Goal: Information Seeking & Learning: Learn about a topic

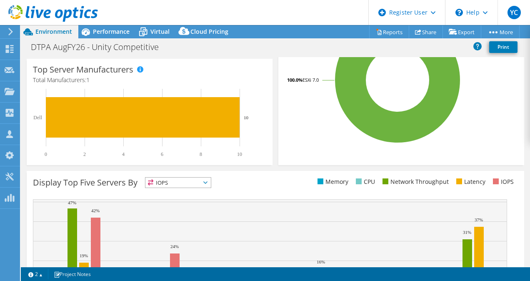
scroll to position [298, 0]
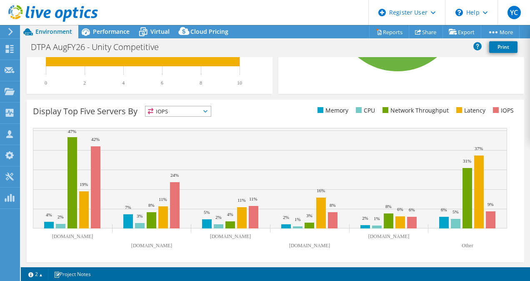
click at [243, 198] on text "11%" at bounding box center [242, 200] width 8 height 5
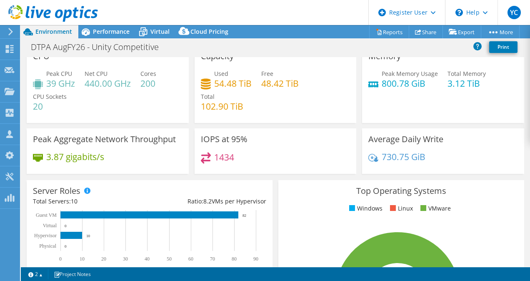
scroll to position [0, 0]
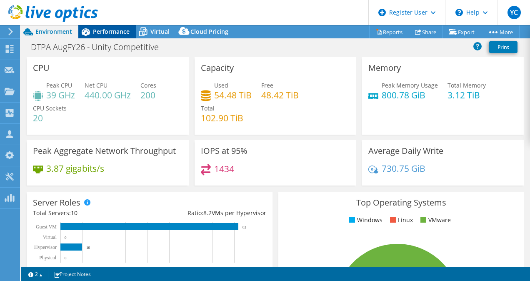
click at [108, 34] on span "Performance" at bounding box center [111, 32] width 37 height 8
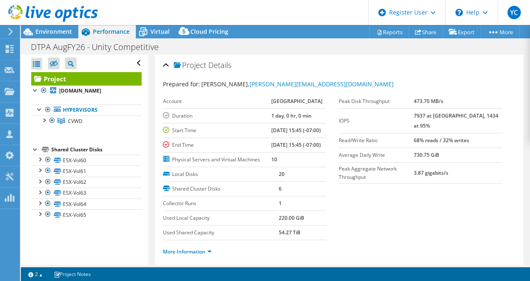
drag, startPoint x: 429, startPoint y: 130, endPoint x: 486, endPoint y: 129, distance: 56.7
click at [486, 133] on tr "Read/Write Ratio 68% reads / 32% writes" at bounding box center [421, 140] width 164 height 15
click at [389, 172] on section "Prepared for: [PERSON_NAME], [PERSON_NAME][EMAIL_ADDRESS][DOMAIN_NAME] Account …" at bounding box center [339, 172] width 353 height 184
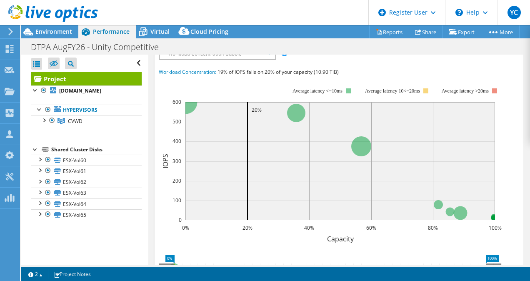
scroll to position [277, 0]
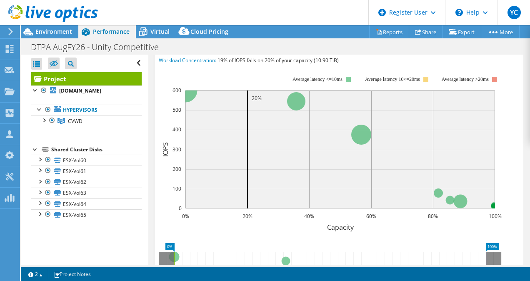
click at [269, 47] on span "Workload Concentration Bubble" at bounding box center [217, 42] width 107 height 10
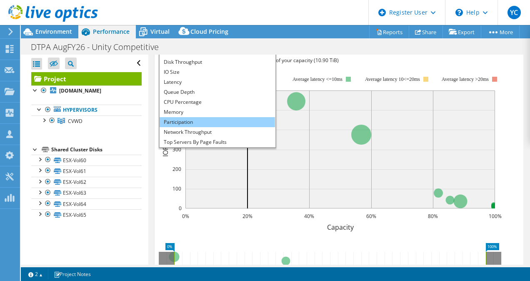
scroll to position [30, 0]
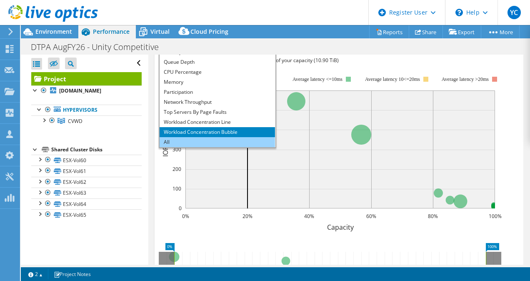
click at [197, 147] on li "All" at bounding box center [217, 142] width 115 height 10
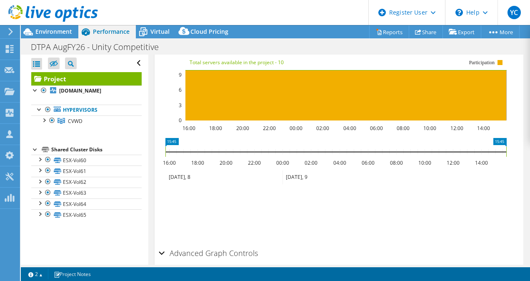
scroll to position [1232, 0]
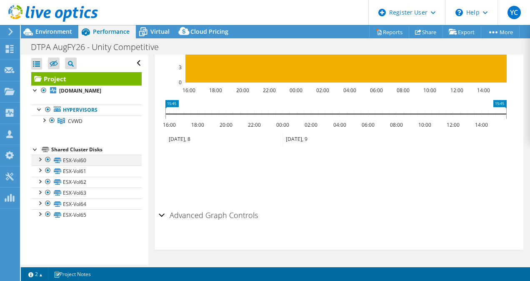
click at [39, 156] on div at bounding box center [39, 159] width 8 height 8
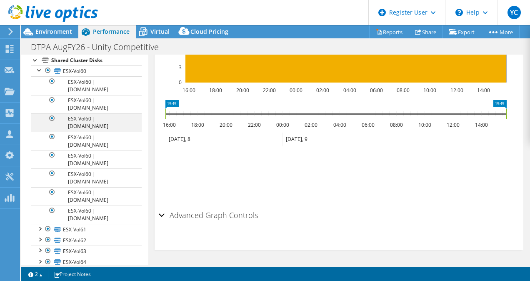
scroll to position [110, 0]
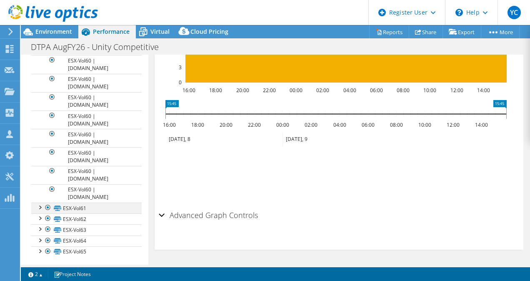
click at [39, 207] on div at bounding box center [39, 207] width 8 height 8
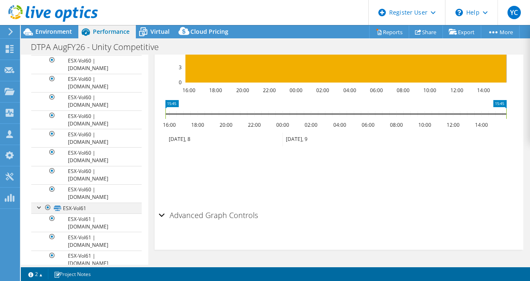
scroll to position [257, 0]
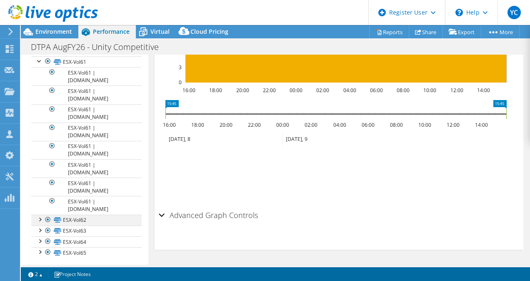
click at [39, 216] on div at bounding box center [39, 219] width 8 height 8
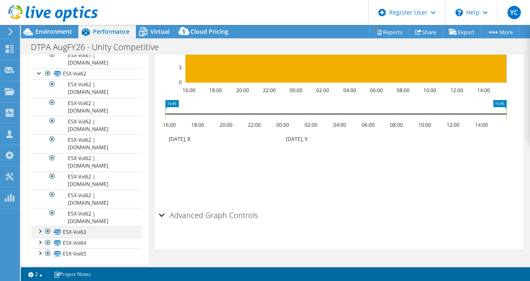
click at [41, 226] on div at bounding box center [39, 230] width 8 height 8
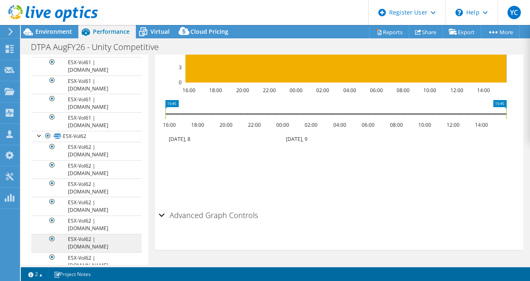
scroll to position [549, 0]
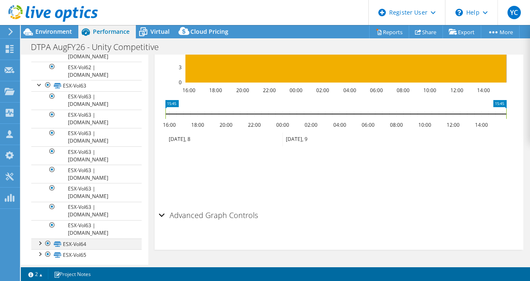
click at [38, 238] on div at bounding box center [39, 242] width 8 height 8
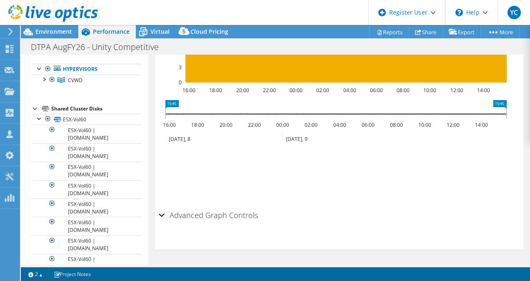
scroll to position [0, 0]
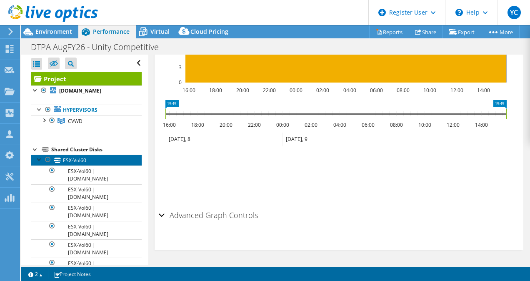
click at [94, 164] on link "ESX-Vol60" at bounding box center [86, 160] width 110 height 11
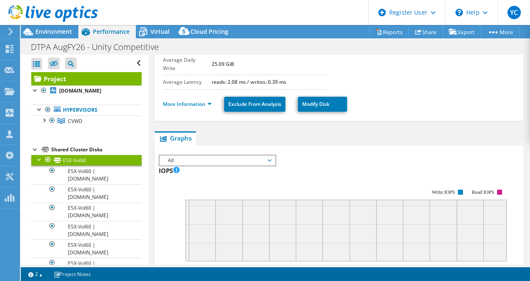
scroll to position [99, 0]
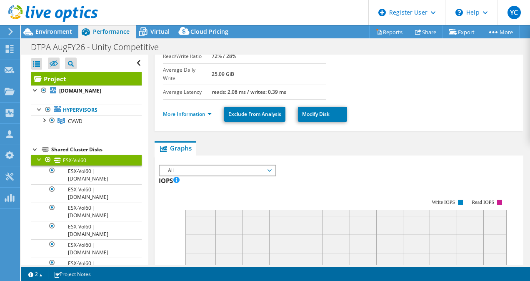
click at [249, 165] on span "All" at bounding box center [217, 170] width 107 height 10
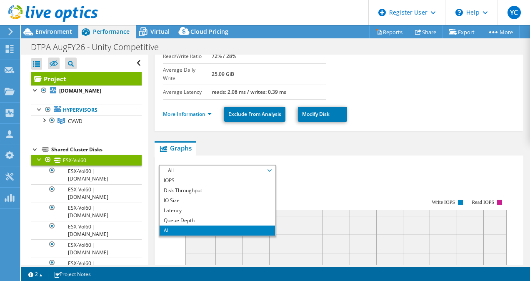
scroll to position [0, 0]
click at [301, 188] on rect at bounding box center [333, 229] width 348 height 83
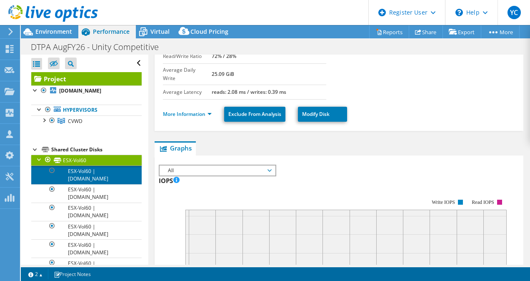
click at [100, 172] on link "ESX-Vol60 | [DOMAIN_NAME]" at bounding box center [86, 174] width 110 height 18
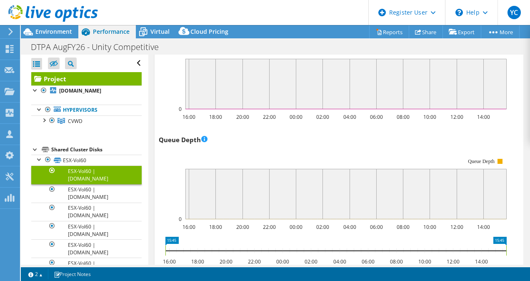
scroll to position [526, 0]
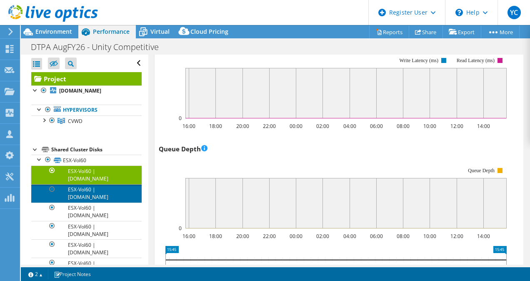
click at [97, 195] on link "ESX-Vol60 | [DOMAIN_NAME]" at bounding box center [86, 193] width 110 height 18
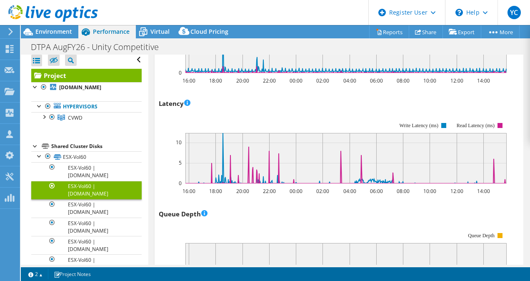
scroll to position [464, 0]
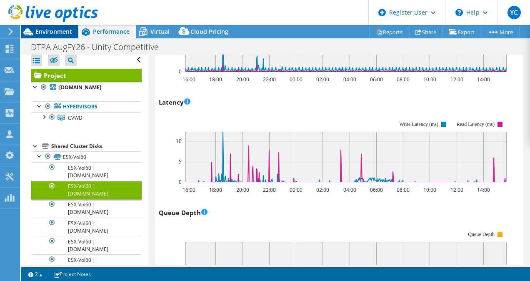
click at [65, 35] on div "Environment" at bounding box center [50, 31] width 58 height 13
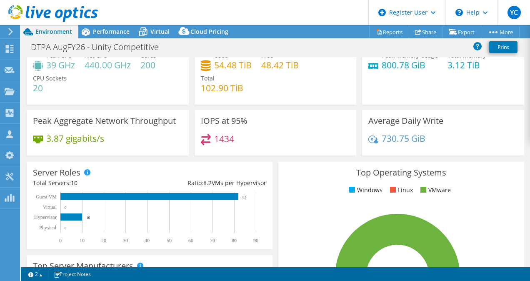
scroll to position [0, 0]
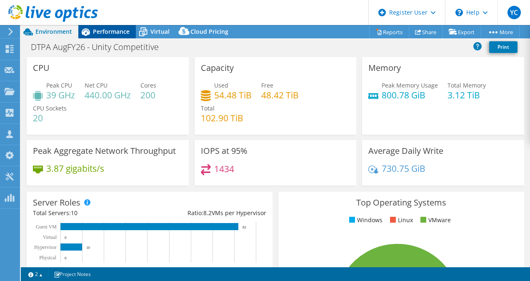
click at [107, 35] on span "Performance" at bounding box center [111, 32] width 37 height 8
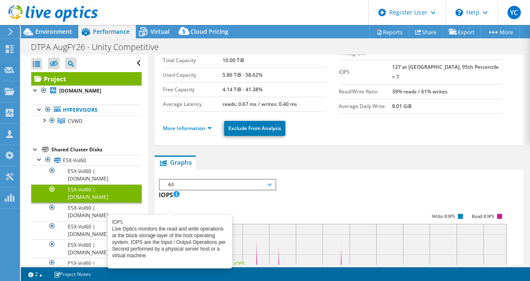
scroll to position [41, 0]
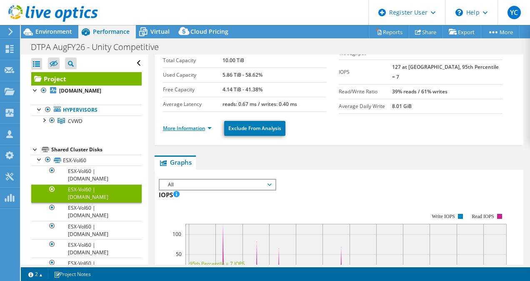
click at [206, 126] on link "More Information" at bounding box center [187, 128] width 49 height 7
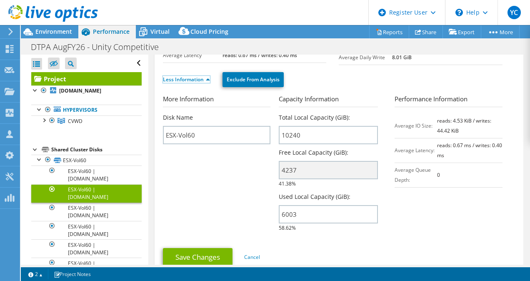
scroll to position [0, 0]
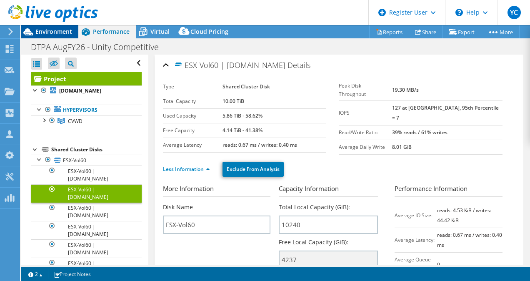
click at [59, 35] on span "Environment" at bounding box center [53, 32] width 37 height 8
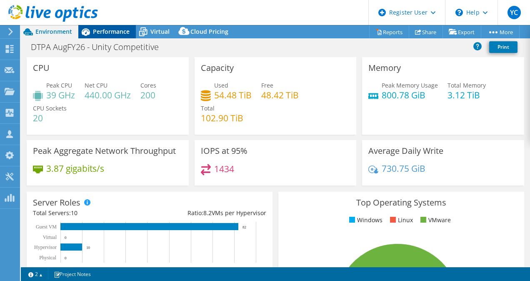
click at [93, 31] on icon at bounding box center [85, 32] width 15 height 15
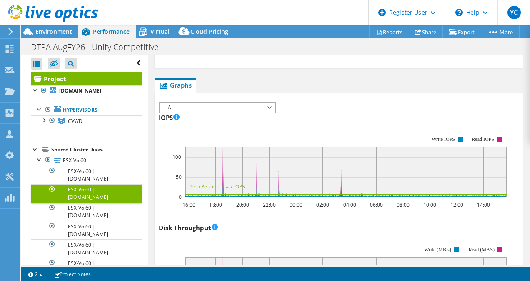
scroll to position [304, 0]
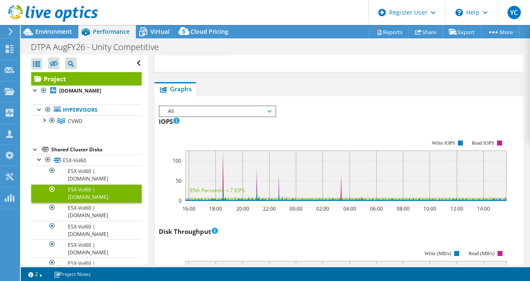
click at [259, 107] on span "All" at bounding box center [217, 111] width 107 height 10
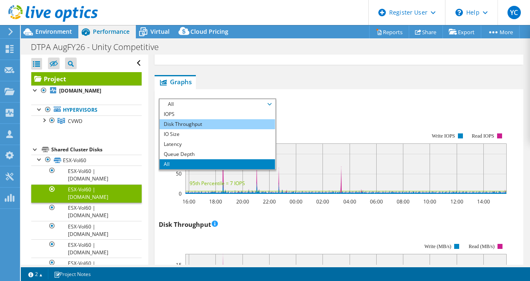
scroll to position [316, 0]
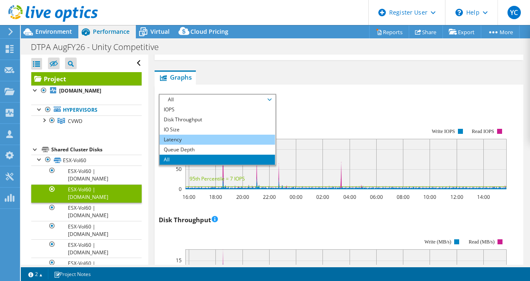
click at [207, 135] on li "Latency" at bounding box center [217, 140] width 115 height 10
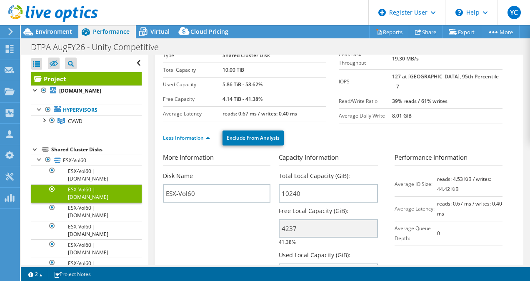
scroll to position [29, 0]
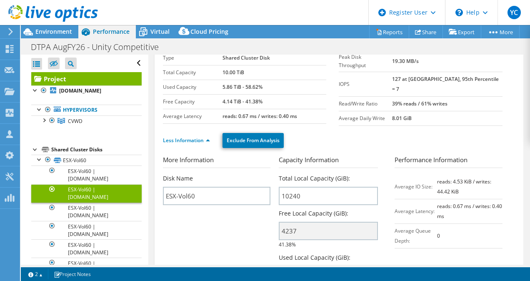
click at [78, 82] on link "Project" at bounding box center [86, 78] width 110 height 13
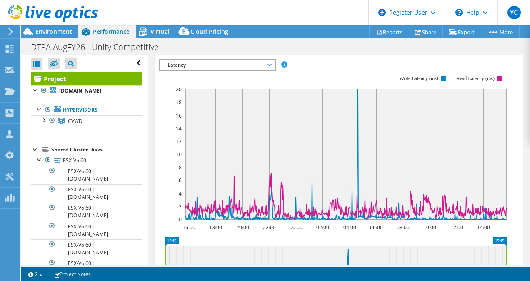
scroll to position [261, 0]
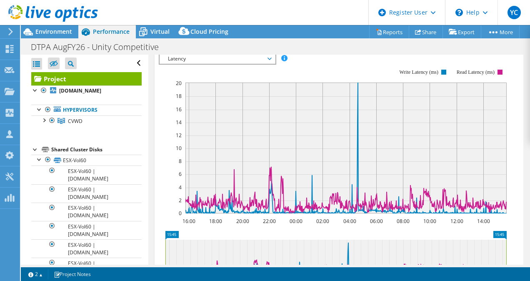
click at [266, 64] on span "Latency" at bounding box center [217, 59] width 107 height 10
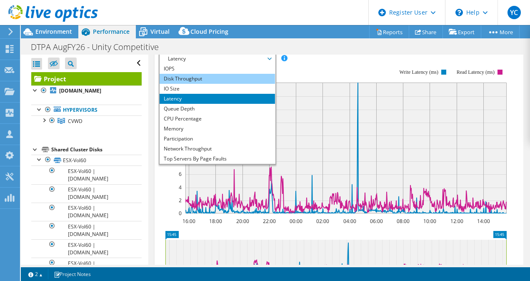
click at [250, 84] on li "Disk Throughput" at bounding box center [217, 79] width 115 height 10
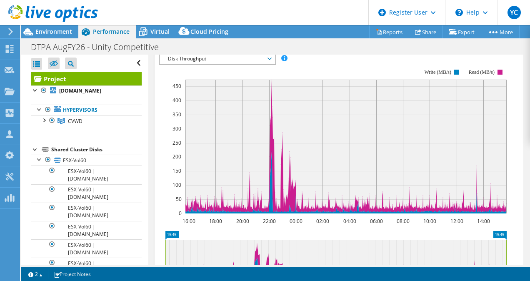
click at [269, 65] on div "Disk Throughput IOPS Disk Throughput IO Size Latency Queue Depth CPU Percentage…" at bounding box center [218, 59] width 118 height 12
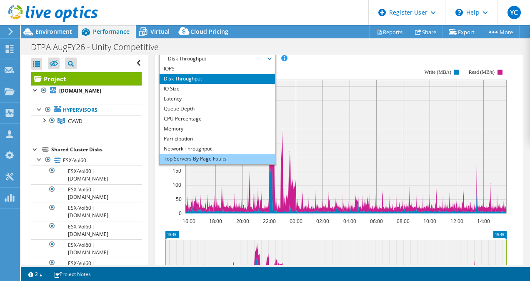
scroll to position [30, 0]
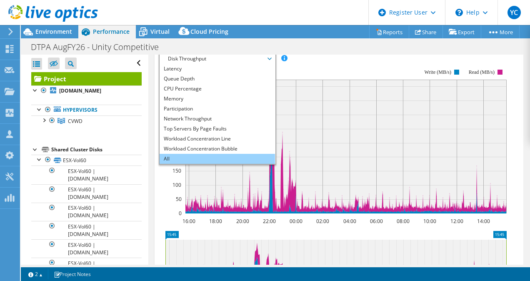
click at [209, 164] on li "All" at bounding box center [217, 159] width 115 height 10
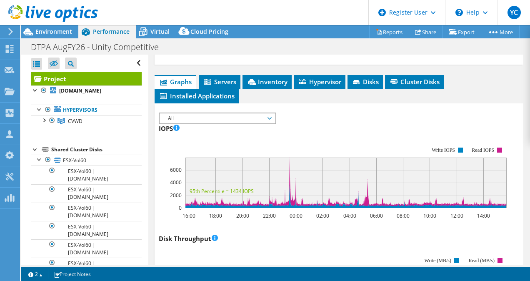
scroll to position [201, 0]
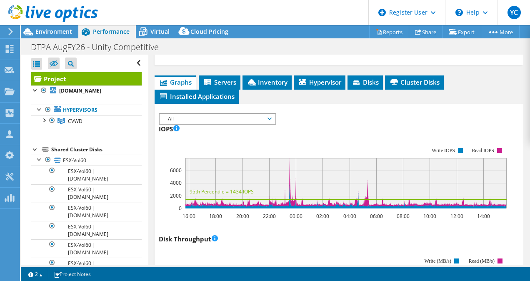
click at [217, 124] on span "All" at bounding box center [217, 119] width 107 height 10
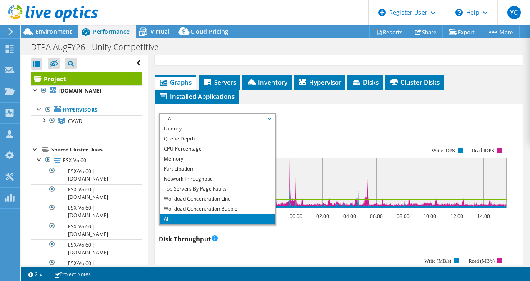
click at [217, 124] on span "All" at bounding box center [217, 119] width 107 height 10
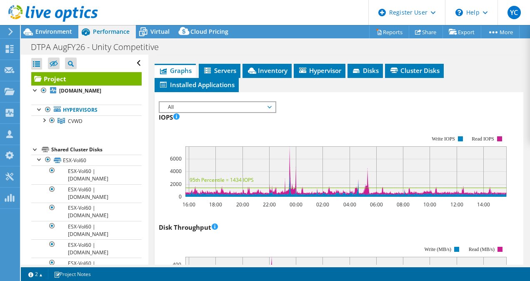
scroll to position [235, 0]
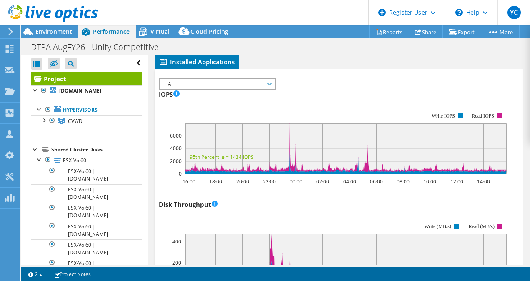
click at [190, 52] on span "Graphs" at bounding box center [175, 47] width 33 height 8
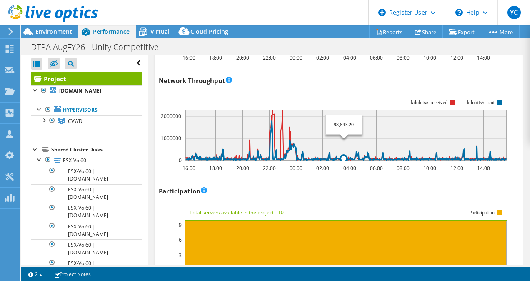
scroll to position [1005, 0]
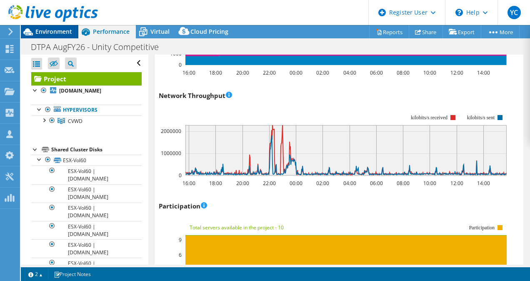
click at [68, 31] on span "Environment" at bounding box center [53, 32] width 37 height 8
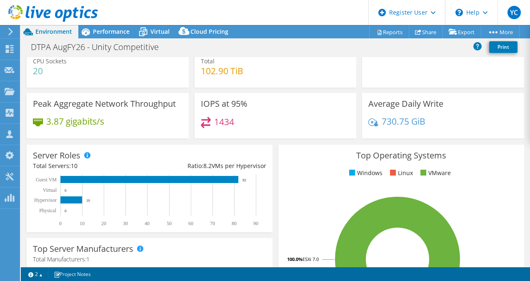
scroll to position [48, 0]
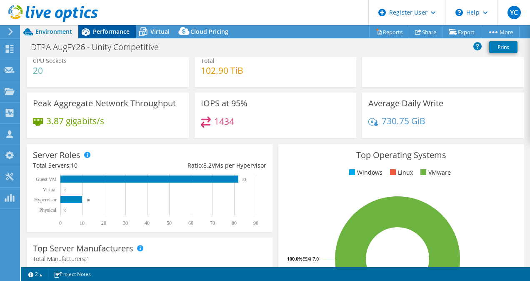
click at [110, 38] on div "Performance" at bounding box center [107, 31] width 58 height 13
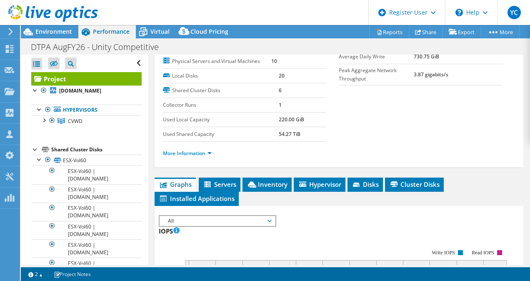
scroll to position [0, 0]
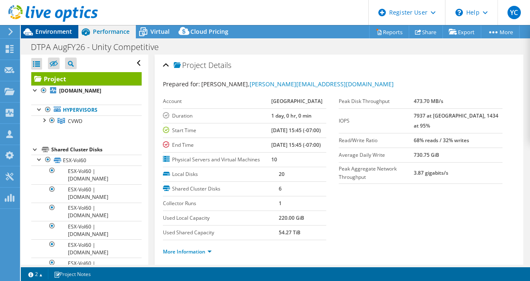
click at [47, 37] on div "Environment" at bounding box center [50, 31] width 58 height 13
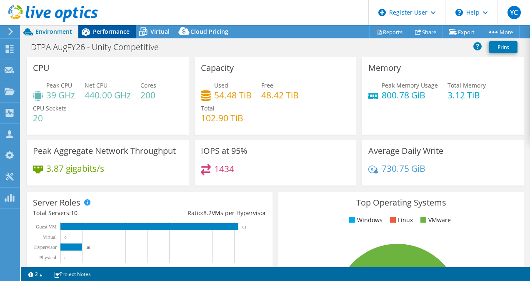
click at [97, 36] on div "Performance" at bounding box center [107, 31] width 58 height 13
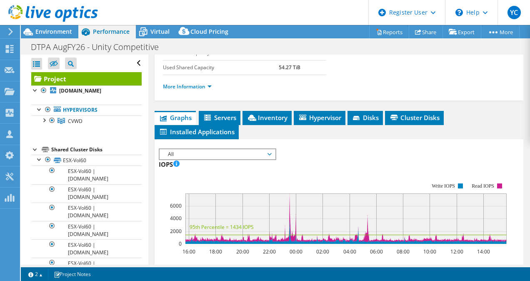
scroll to position [165, 0]
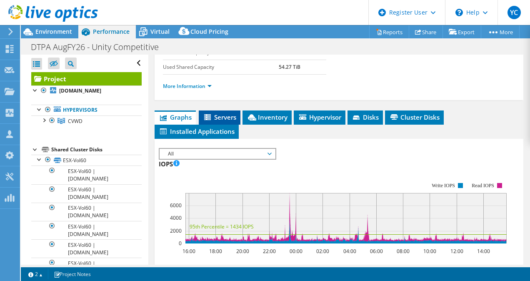
click at [213, 121] on span "Servers" at bounding box center [219, 117] width 33 height 8
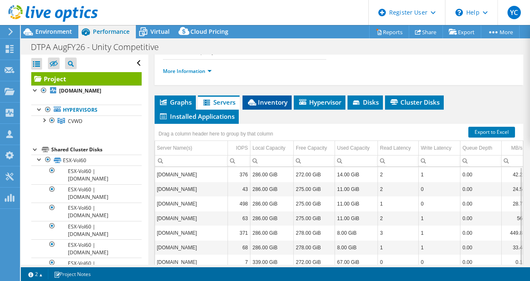
scroll to position [180, 0]
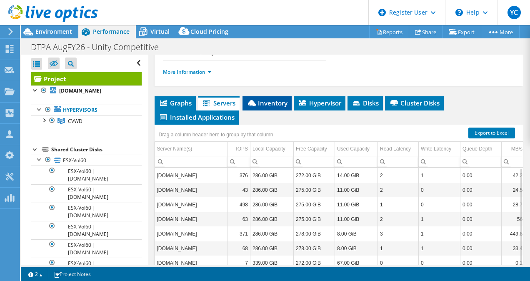
click at [258, 107] on span "Inventory" at bounding box center [267, 103] width 41 height 8
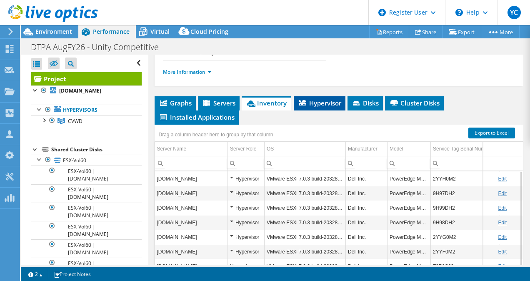
click at [324, 107] on span "Hypervisor" at bounding box center [319, 103] width 43 height 8
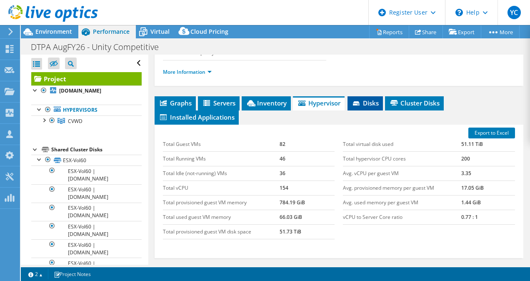
click at [363, 110] on li "Disks" at bounding box center [365, 103] width 35 height 14
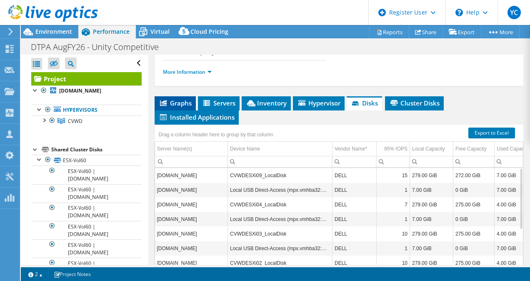
click at [181, 107] on span "Graphs" at bounding box center [175, 103] width 33 height 8
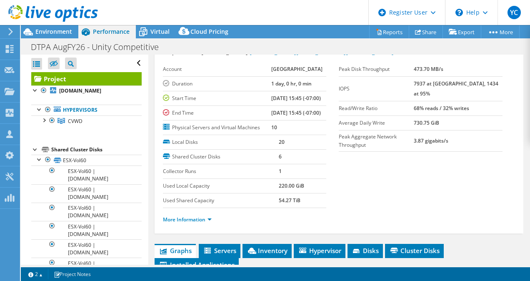
scroll to position [0, 0]
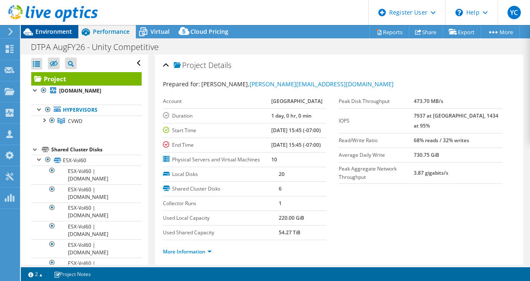
click at [57, 37] on div "Environment" at bounding box center [50, 31] width 58 height 13
